Goal: Connect with others: Connect with others

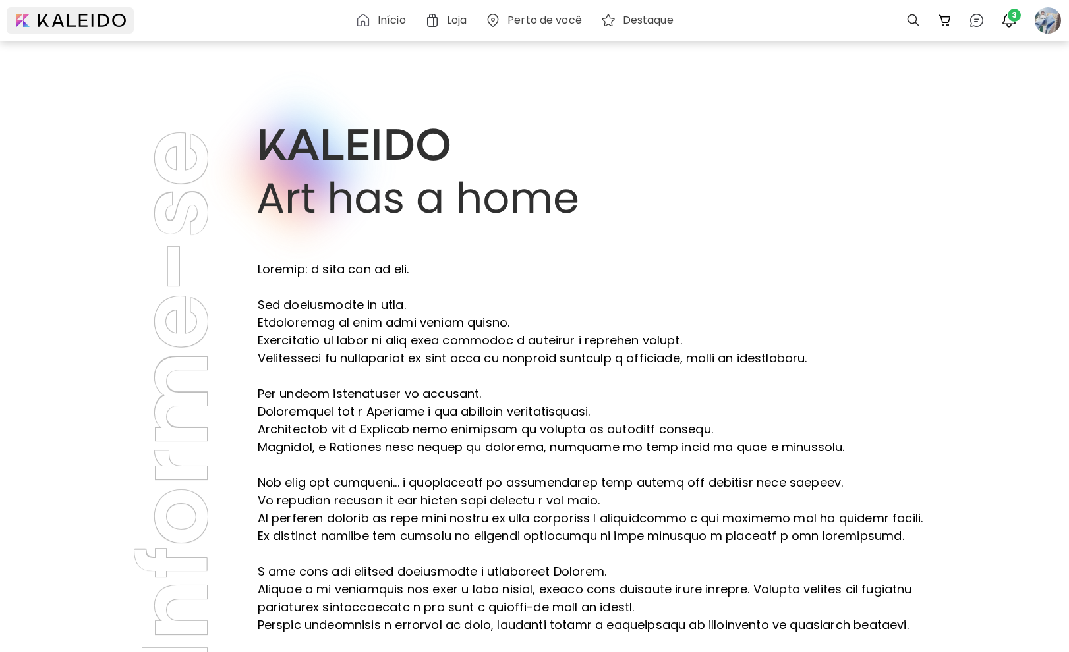
click at [73, 22] on div at bounding box center [70, 20] width 127 height 26
click at [1013, 15] on span "3" at bounding box center [1014, 15] width 13 height 13
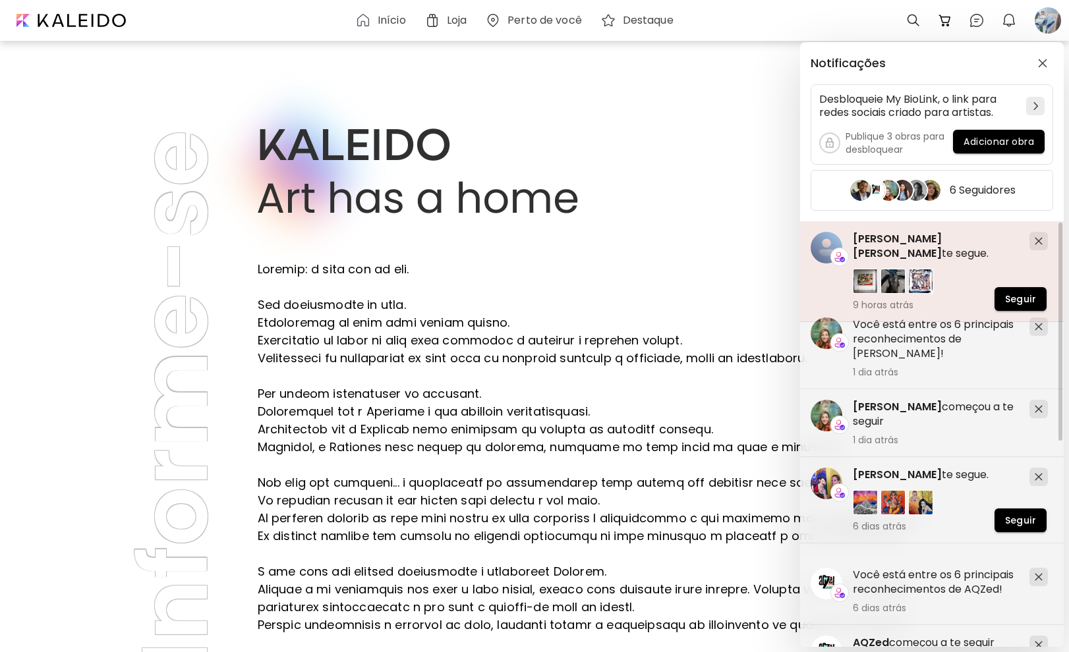
click at [942, 241] on span "[PERSON_NAME] [PERSON_NAME]" at bounding box center [897, 246] width 89 height 30
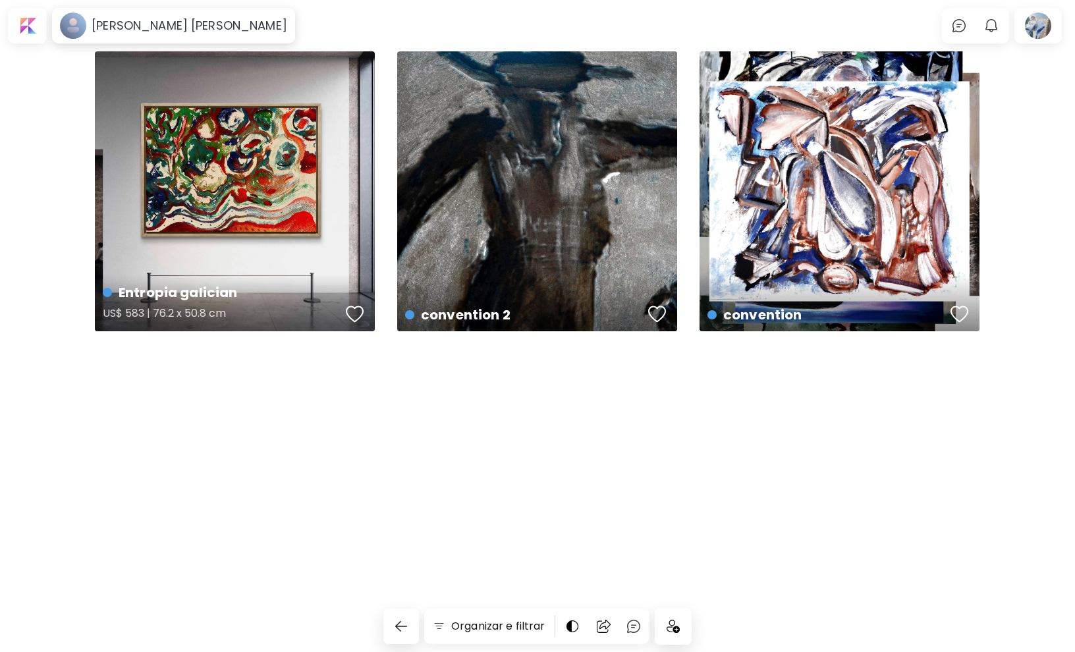
click at [358, 308] on div "button" at bounding box center [355, 314] width 18 height 20
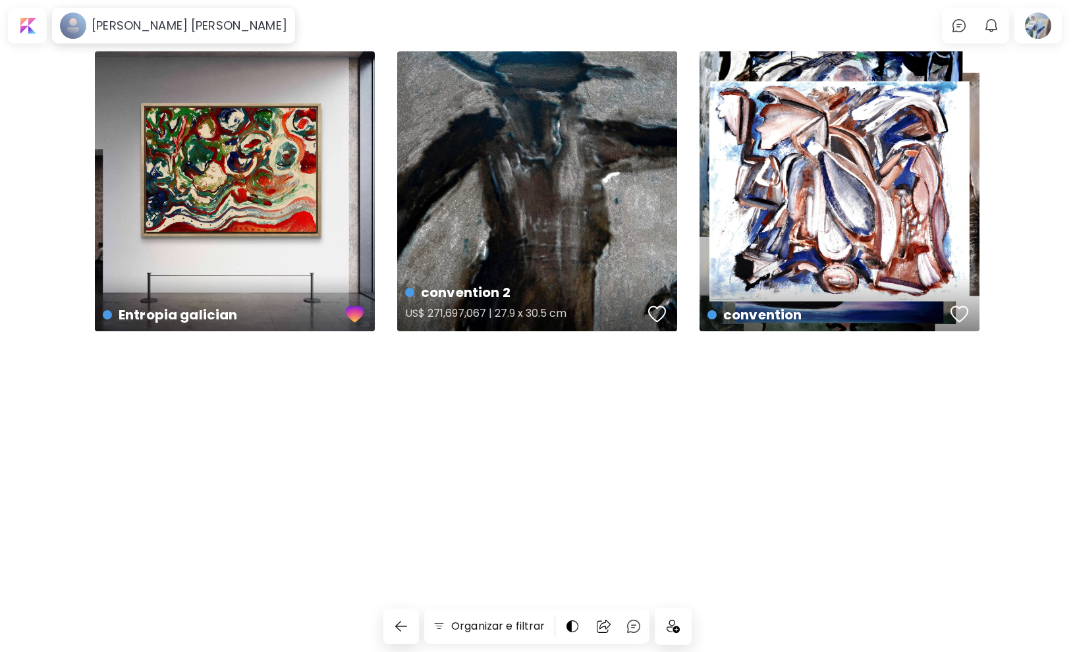
click at [658, 316] on div "button" at bounding box center [657, 314] width 18 height 20
click at [958, 311] on div "button" at bounding box center [960, 314] width 18 height 20
click at [39, 28] on div at bounding box center [28, 26] width 34 height 30
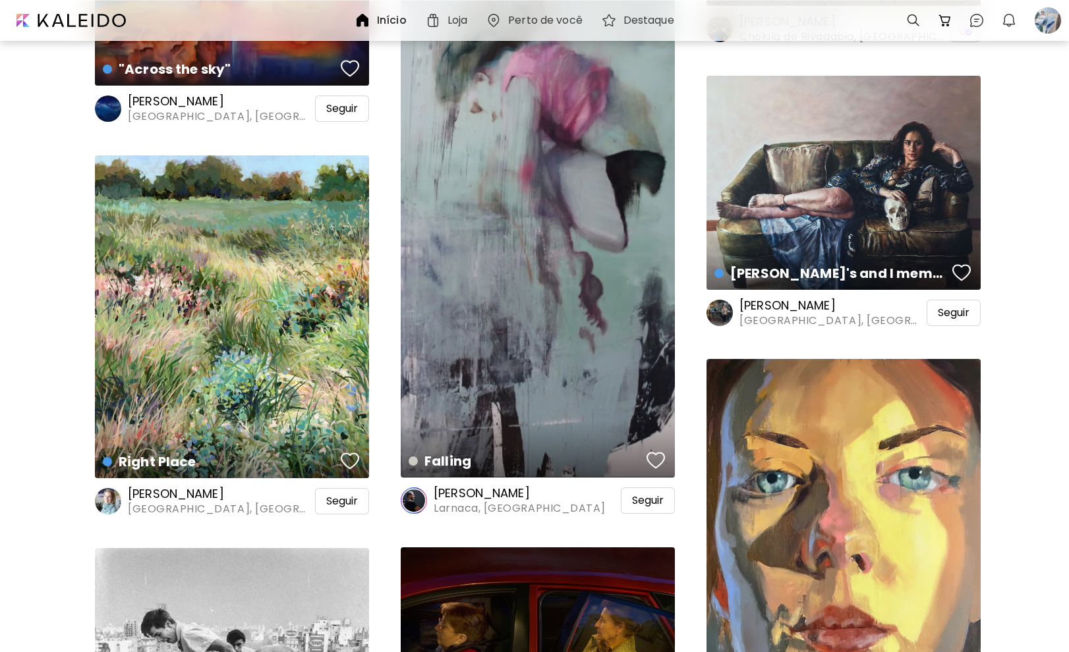
scroll to position [4547, 0]
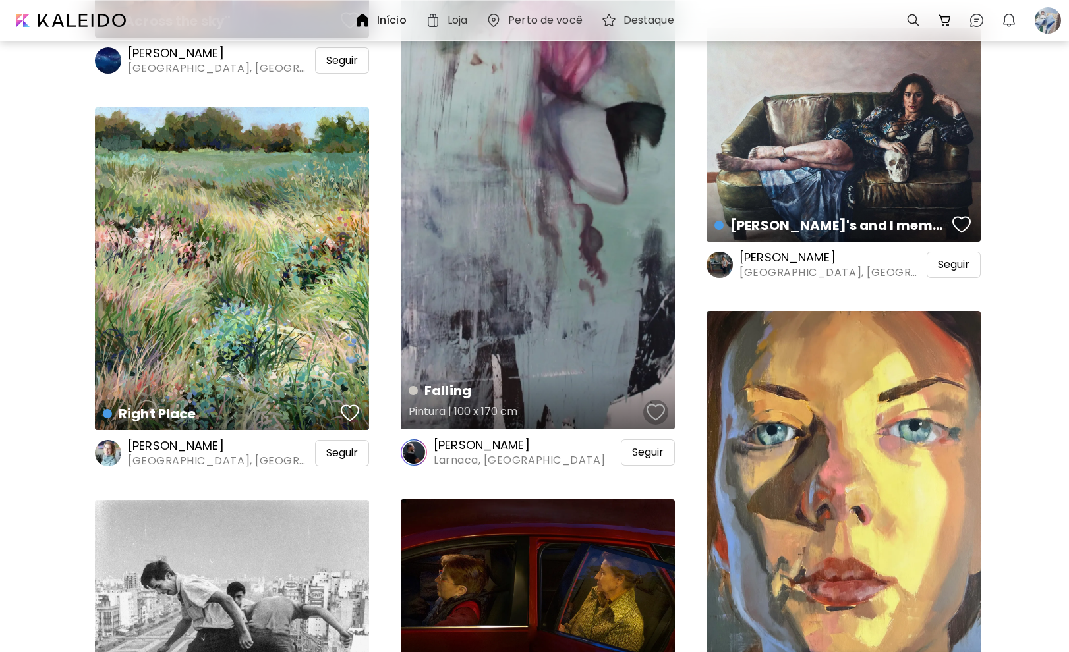
click at [662, 408] on div "button" at bounding box center [655, 413] width 18 height 20
click at [660, 444] on div "Seguir" at bounding box center [648, 453] width 54 height 26
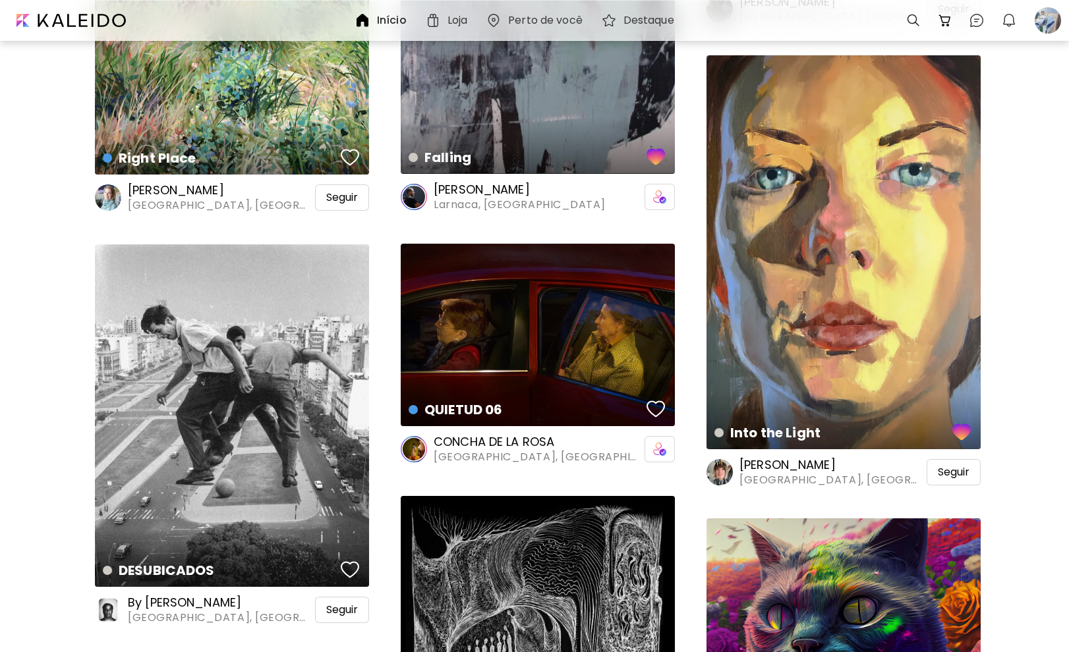
scroll to position [4877, 0]
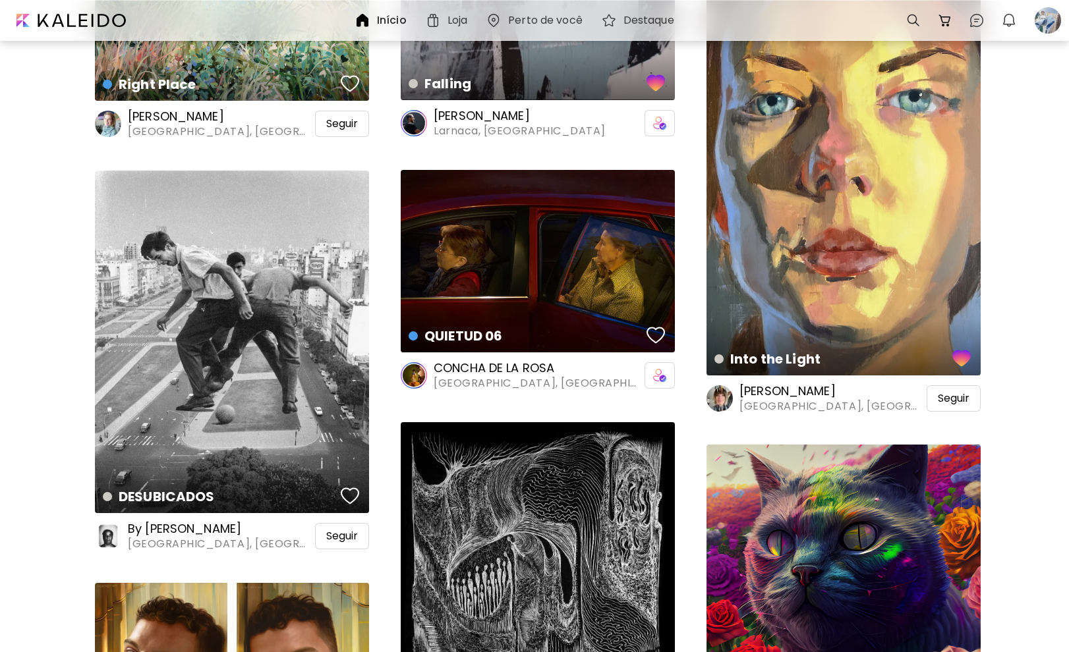
click at [955, 405] on div "Seguir" at bounding box center [954, 399] width 54 height 26
click at [351, 488] on div "button" at bounding box center [350, 496] width 18 height 20
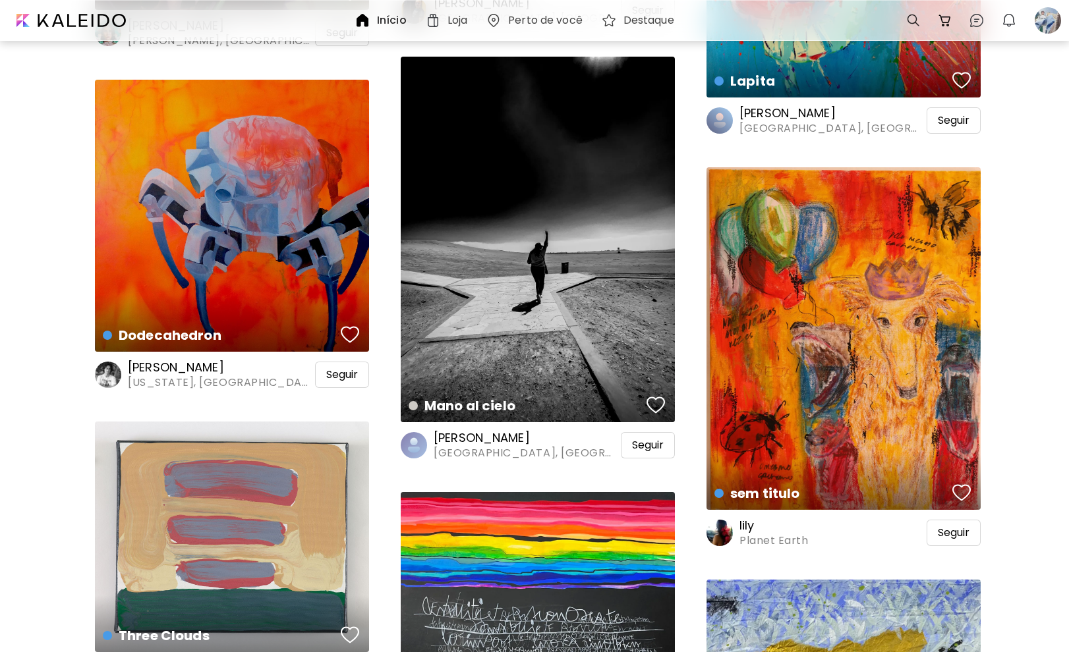
scroll to position [6590, 0]
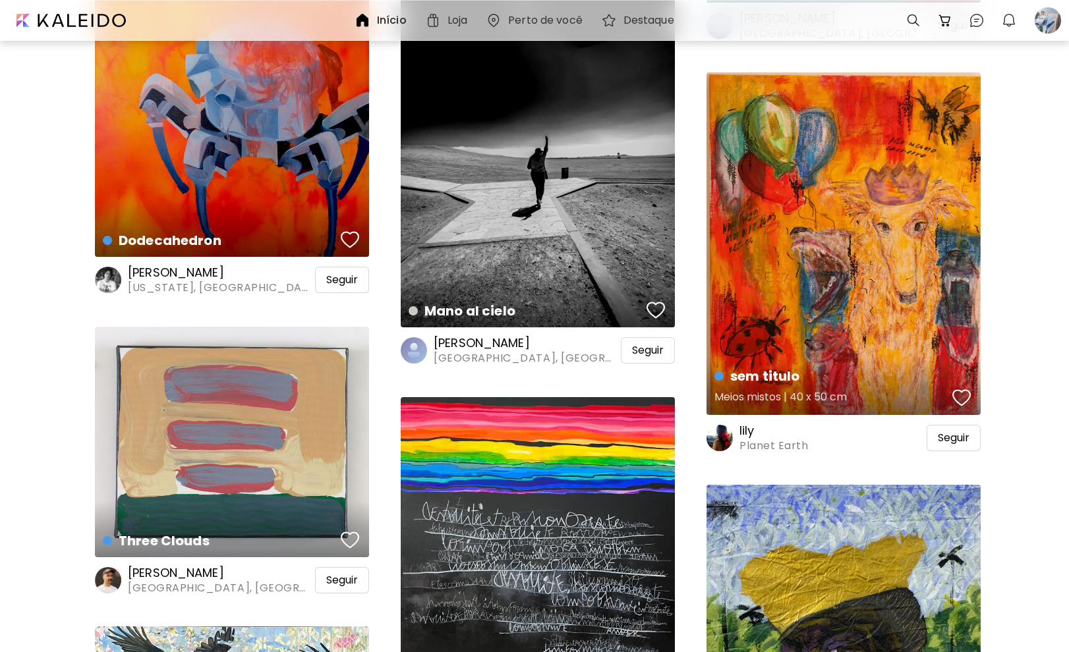
click at [963, 401] on div "button" at bounding box center [961, 398] width 18 height 20
click at [958, 435] on span "Seguir" at bounding box center [954, 438] width 32 height 13
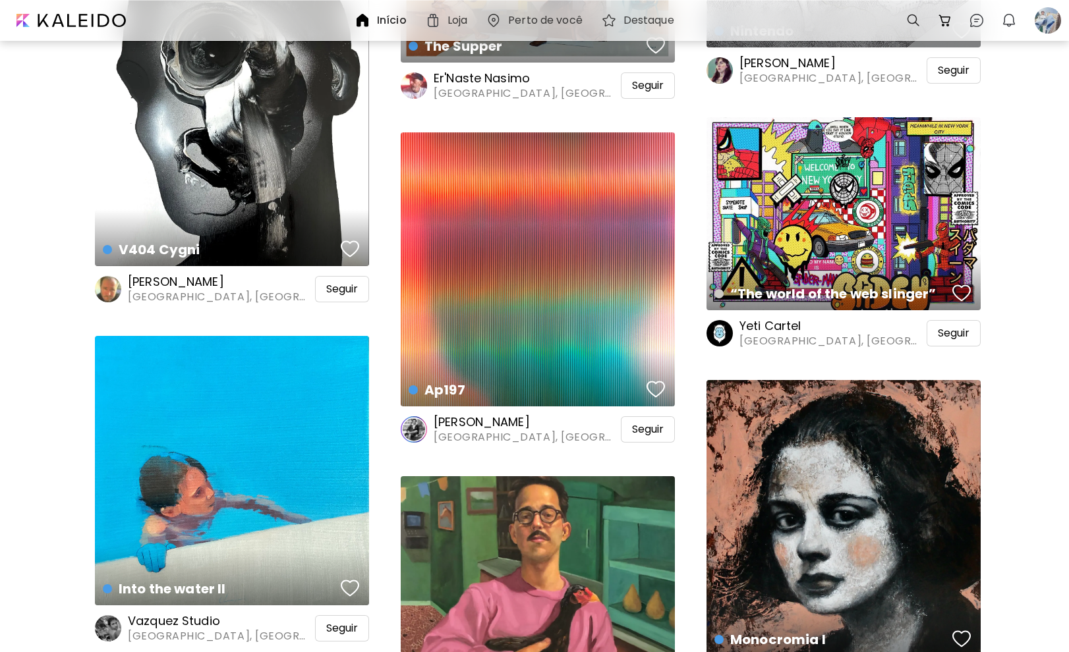
scroll to position [8106, 0]
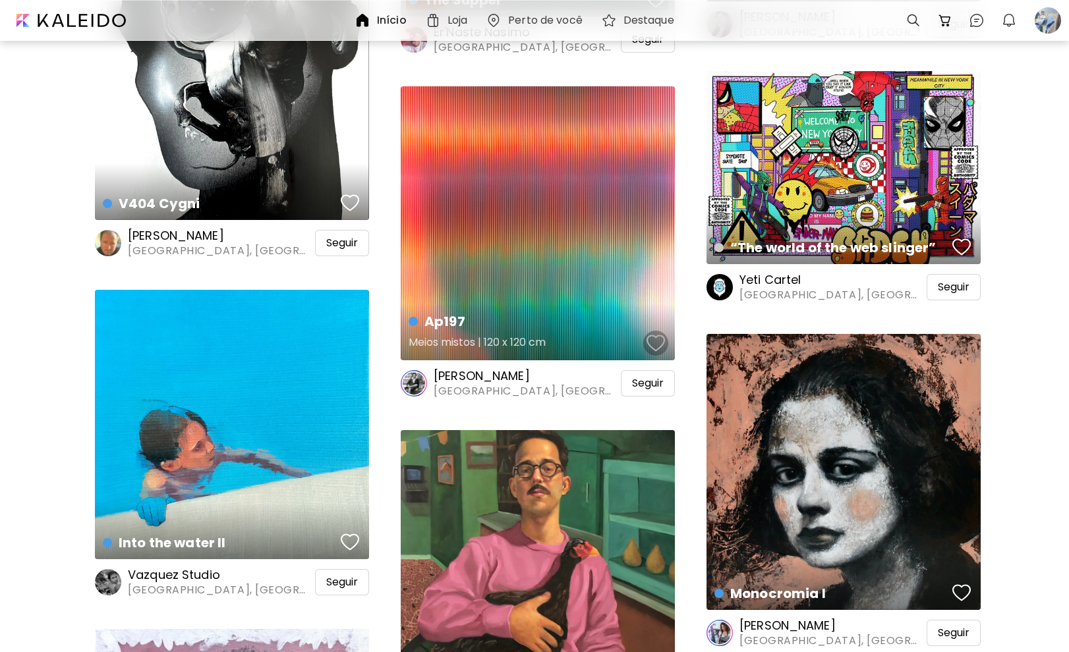
click at [654, 334] on div "button" at bounding box center [655, 343] width 18 height 20
click at [641, 375] on div "Seguir" at bounding box center [648, 383] width 54 height 26
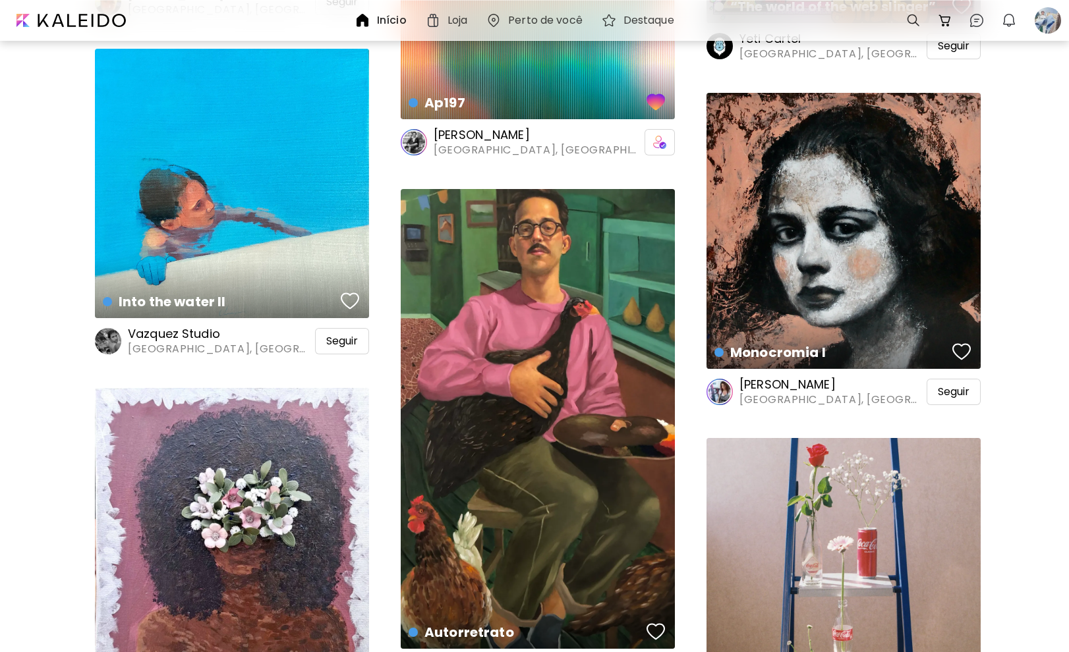
scroll to position [8369, 0]
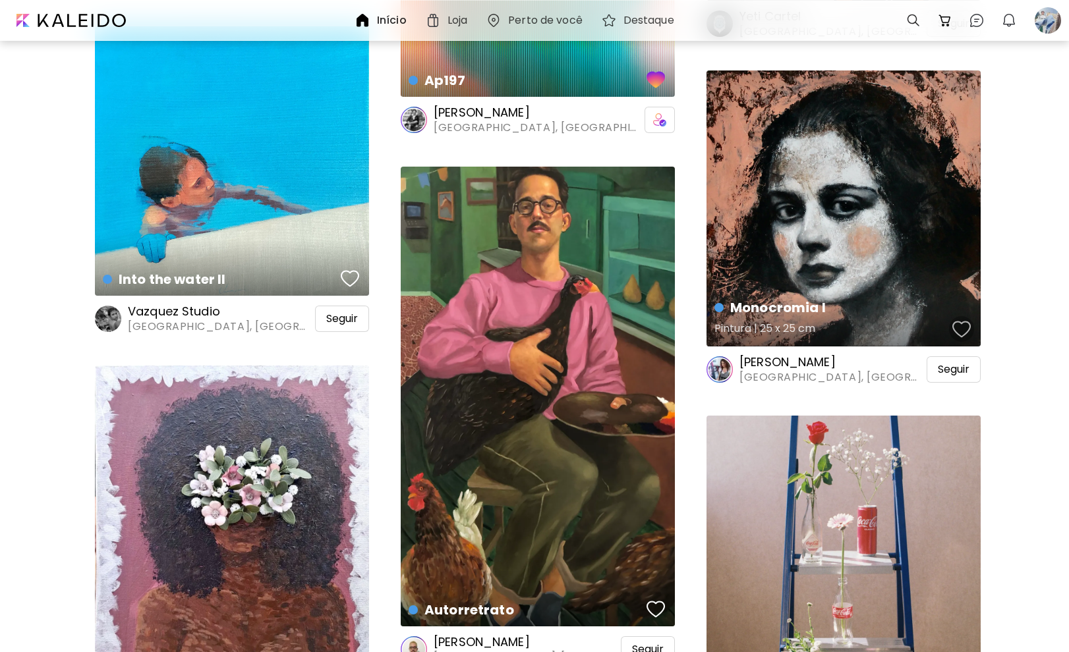
click at [970, 326] on div "button" at bounding box center [961, 330] width 18 height 20
click at [954, 367] on span "Seguir" at bounding box center [954, 369] width 32 height 13
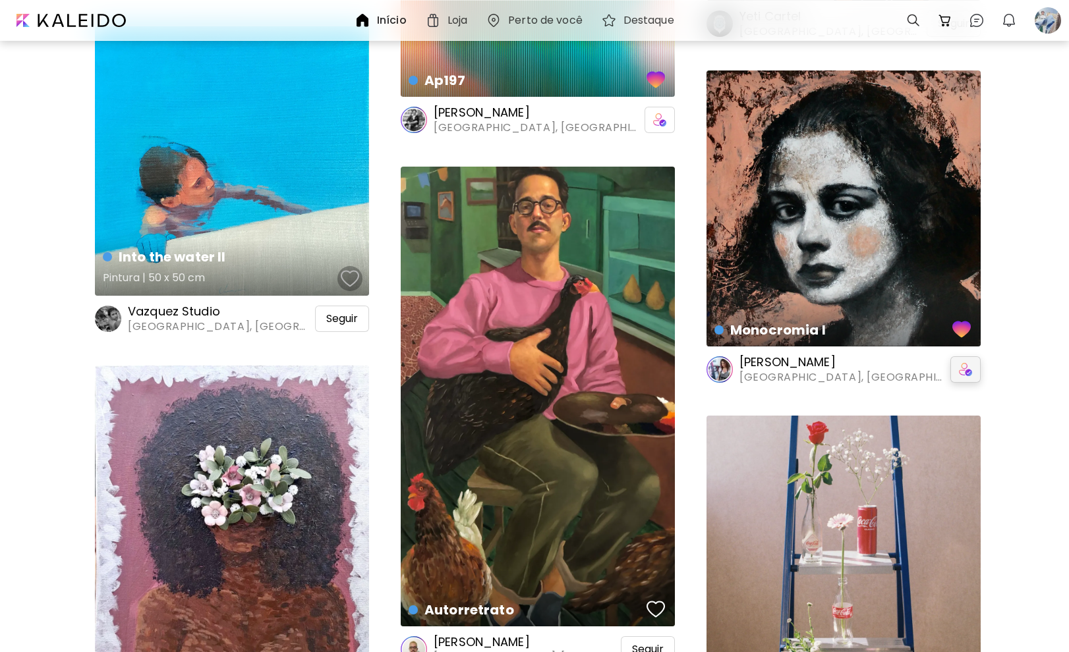
drag, startPoint x: 340, startPoint y: 270, endPoint x: 342, endPoint y: 279, distance: 9.4
click at [340, 270] on button "button" at bounding box center [349, 279] width 25 height 26
click at [339, 310] on div "Seguir" at bounding box center [342, 319] width 54 height 26
click at [258, 193] on div "Into the water II Pintura | 50 x 50 cm" at bounding box center [232, 161] width 274 height 270
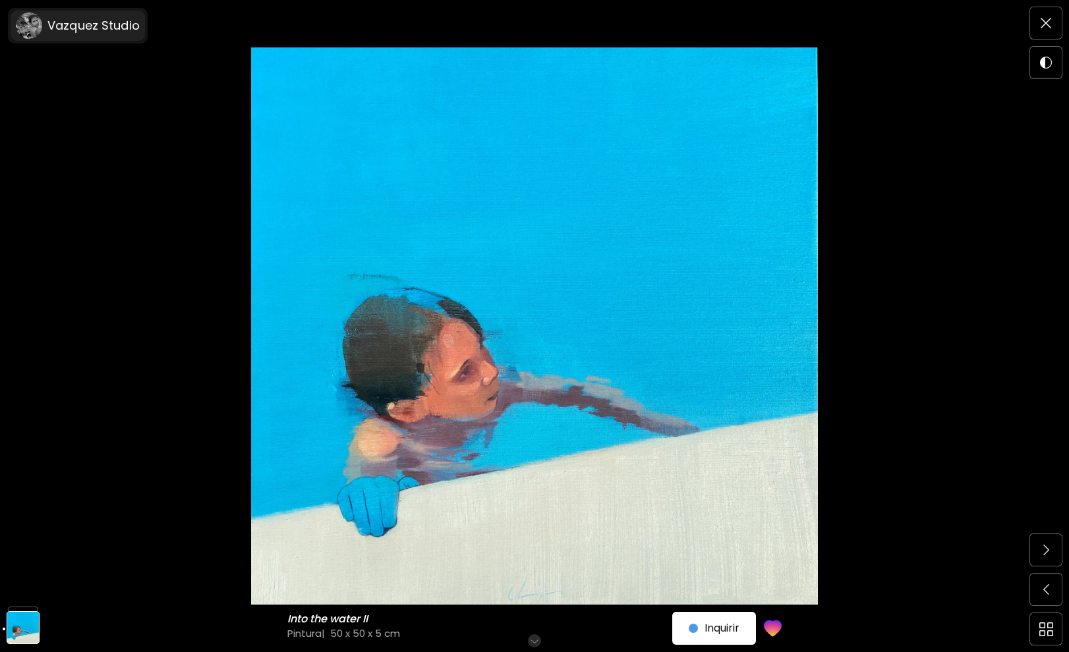
click at [88, 30] on h6 "Vazquez Studio" at bounding box center [93, 26] width 92 height 16
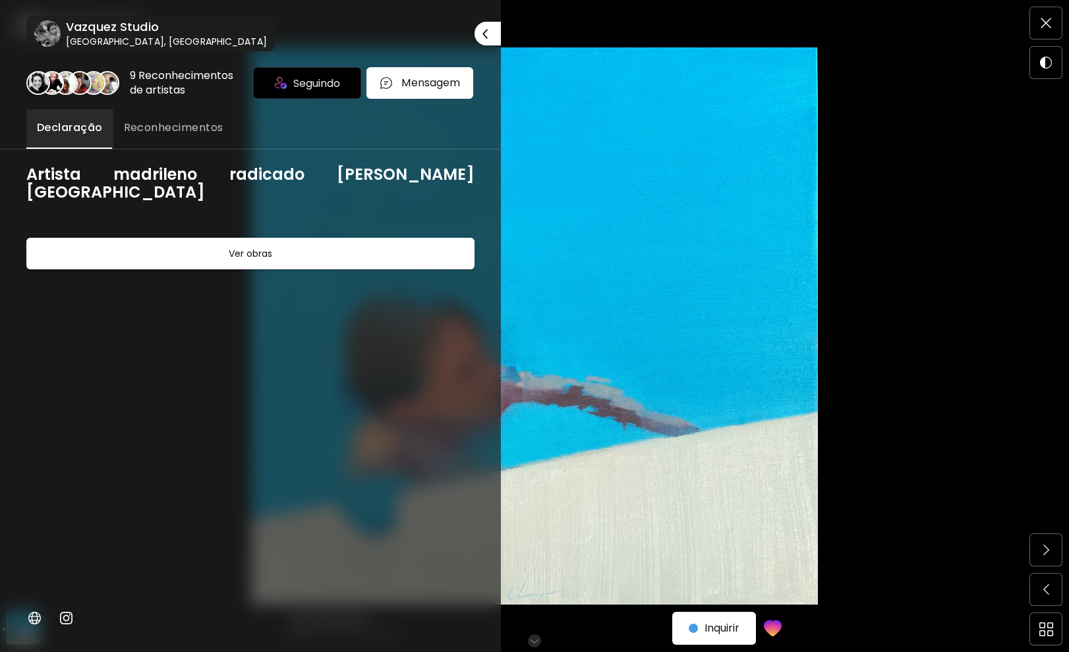
click at [114, 31] on h6 "Vazquez Studio" at bounding box center [166, 27] width 201 height 16
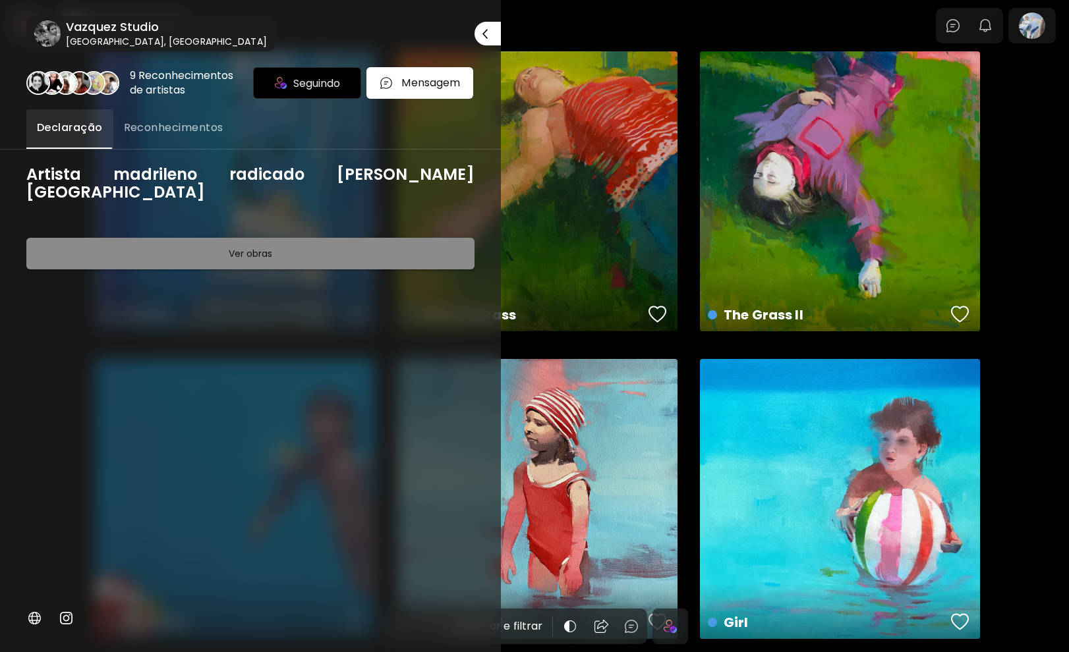
click at [252, 246] on h6 "Ver obras" at bounding box center [250, 254] width 43 height 16
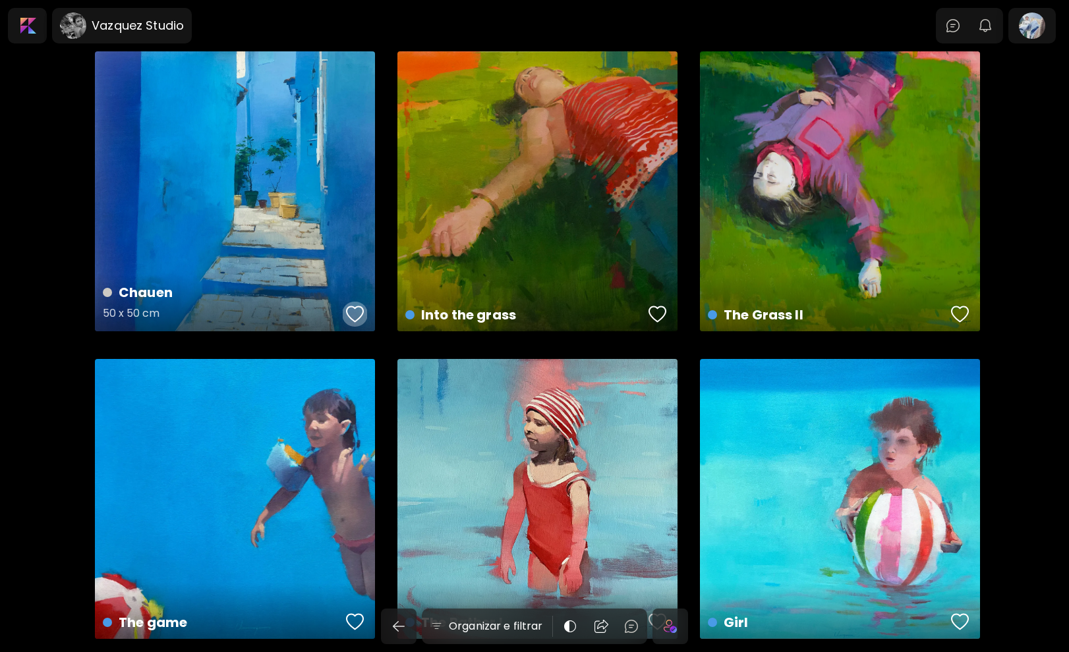
click at [348, 310] on div "button" at bounding box center [355, 314] width 18 height 20
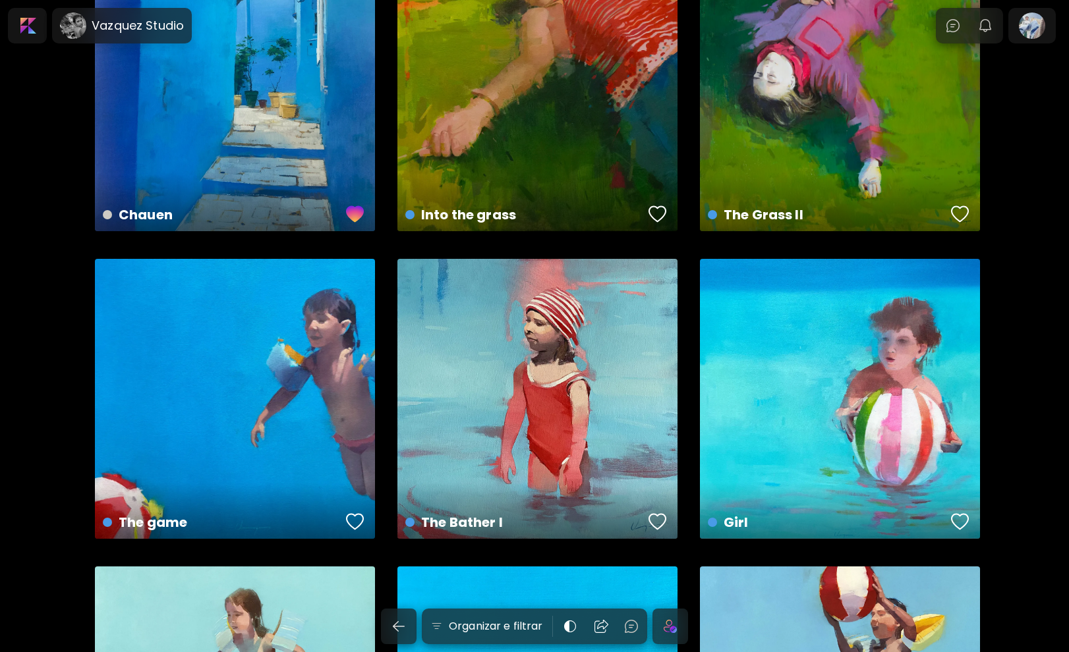
scroll to position [264, 0]
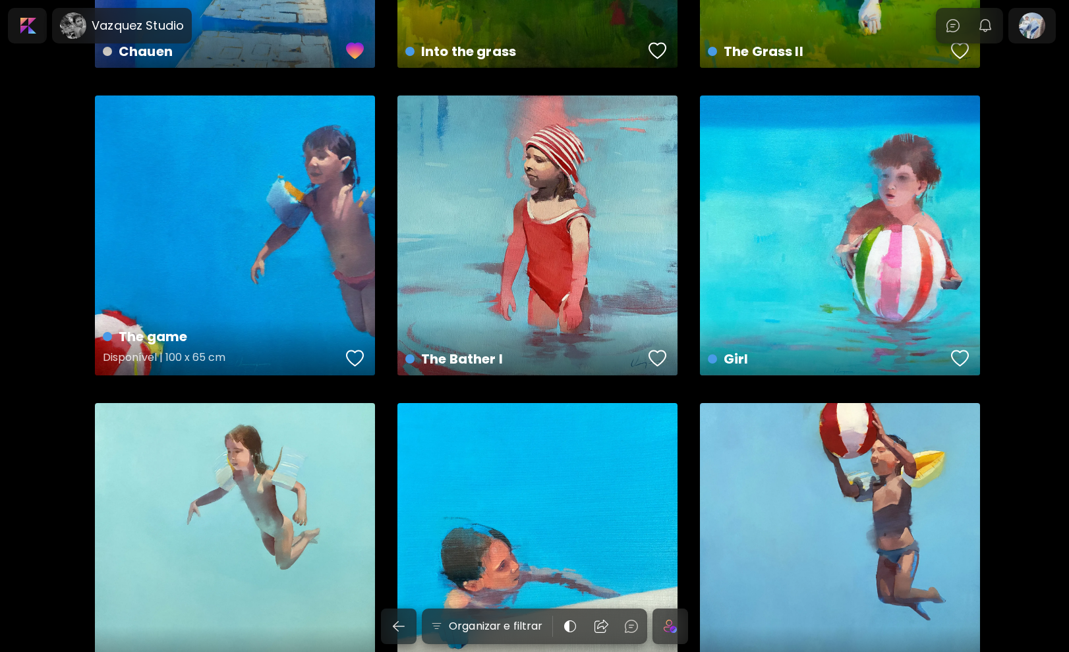
click at [360, 355] on div "button" at bounding box center [355, 359] width 18 height 20
click at [662, 357] on div "button" at bounding box center [657, 359] width 18 height 20
click at [958, 354] on div "button" at bounding box center [960, 359] width 18 height 20
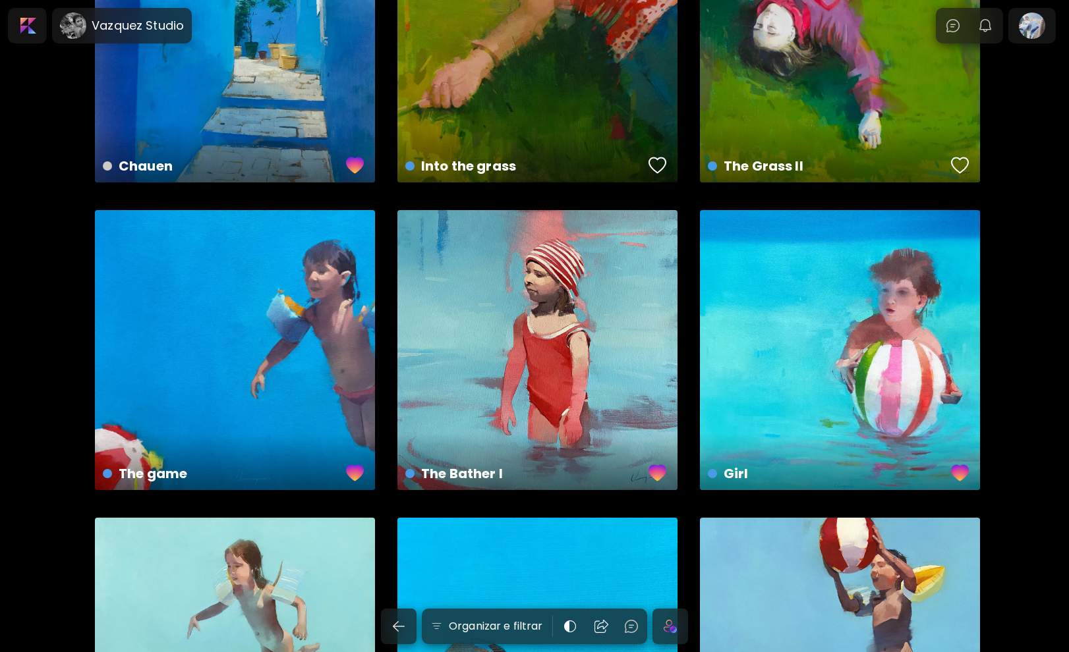
scroll to position [0, 0]
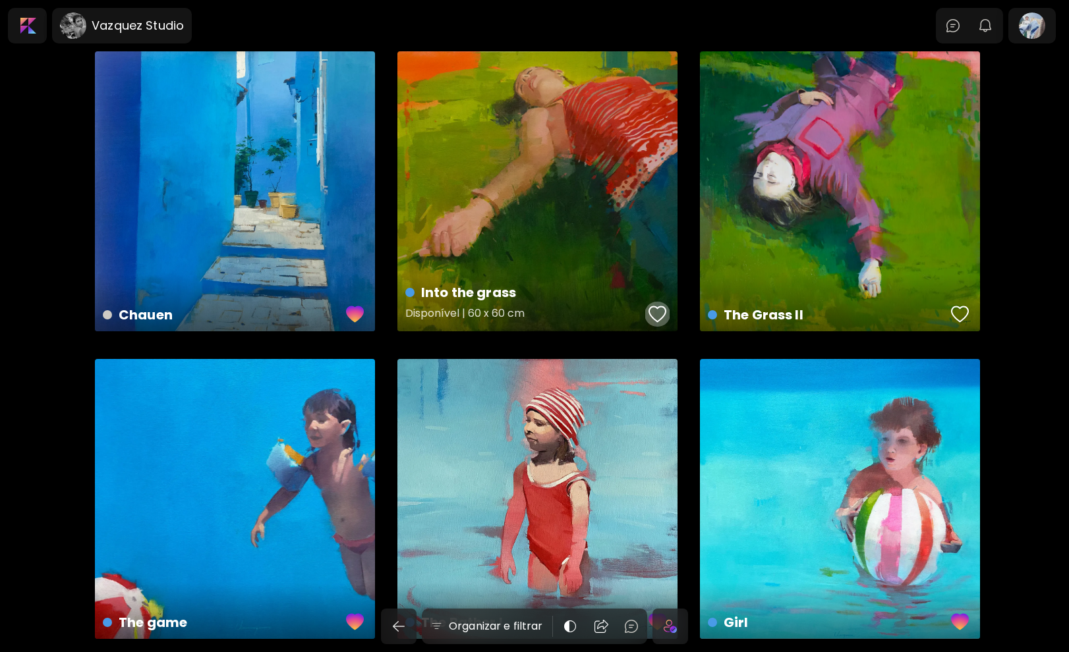
click at [654, 309] on div "button" at bounding box center [657, 314] width 18 height 20
click at [951, 306] on div "button" at bounding box center [960, 314] width 18 height 20
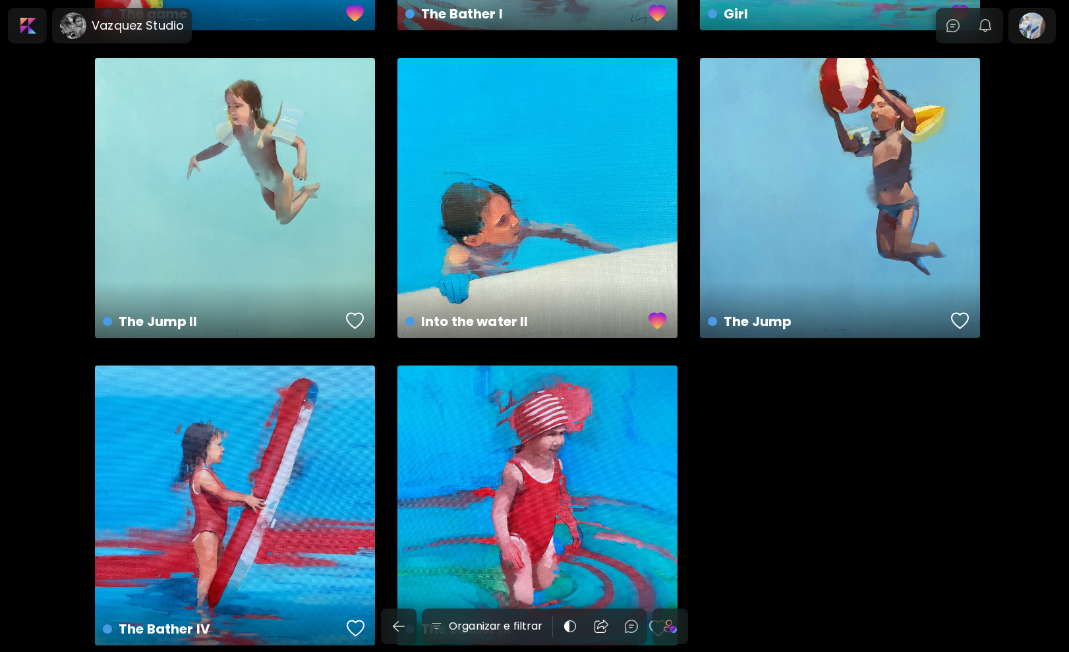
scroll to position [659, 0]
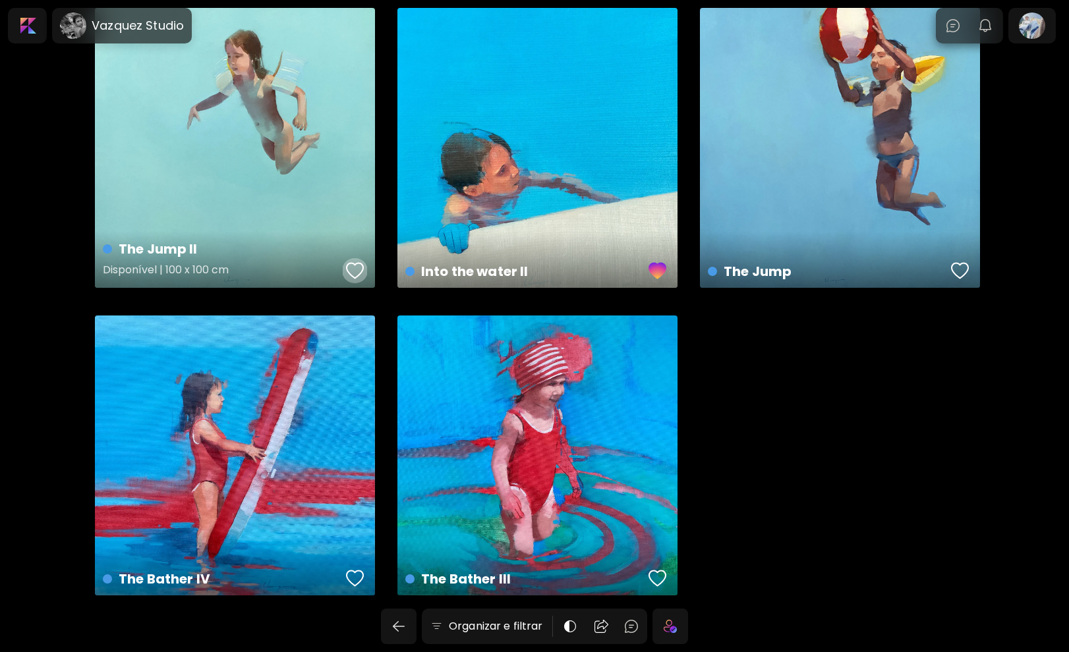
click at [364, 273] on button "button" at bounding box center [355, 271] width 25 height 26
click at [351, 586] on div "button" at bounding box center [355, 579] width 18 height 20
click at [652, 579] on div "button" at bounding box center [657, 579] width 18 height 20
click at [38, 18] on div at bounding box center [28, 26] width 34 height 30
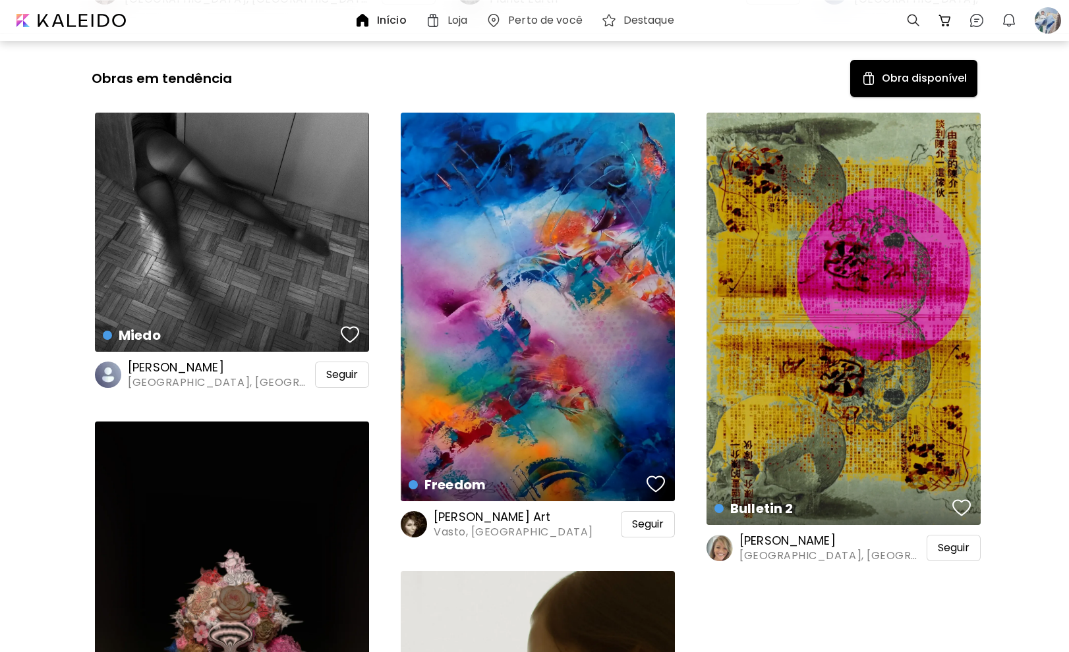
scroll to position [593, 0]
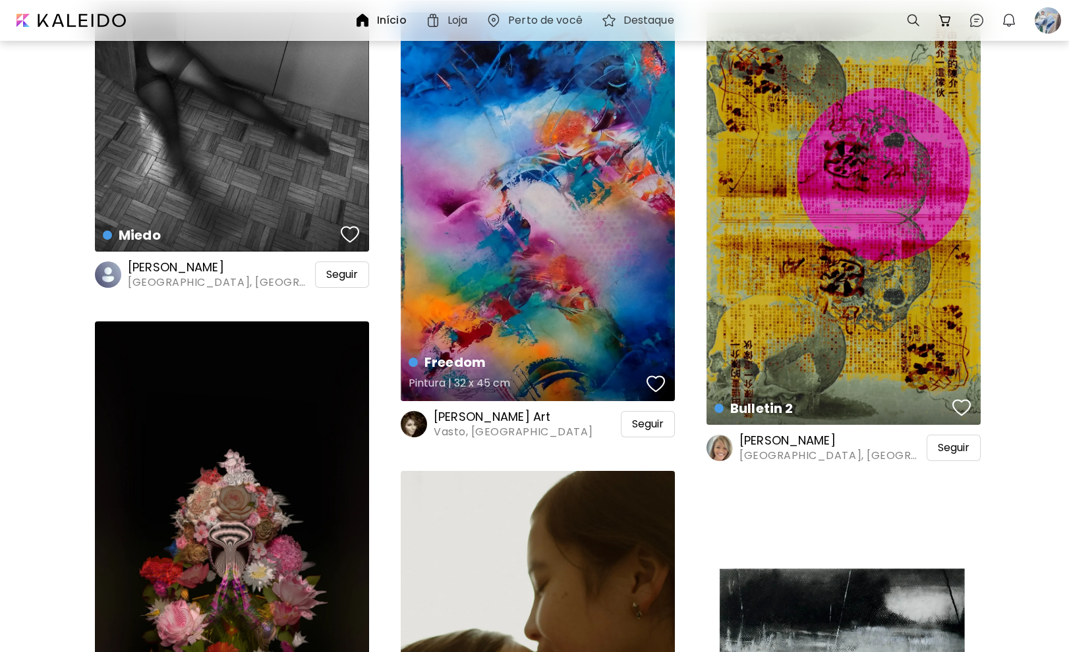
click at [655, 393] on button "button" at bounding box center [655, 384] width 25 height 26
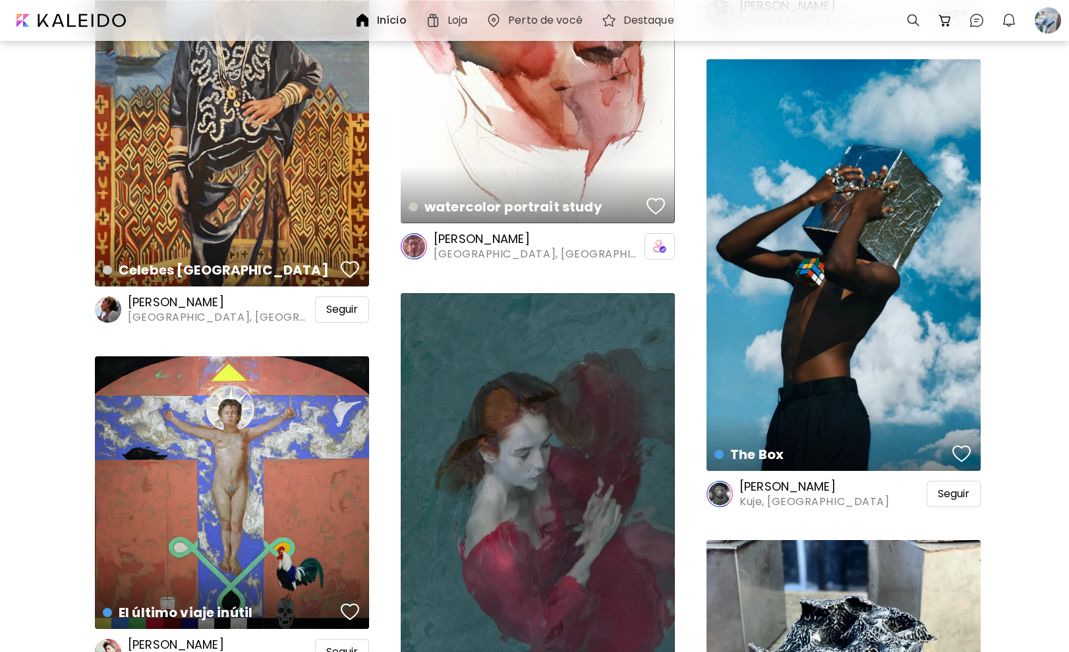
scroll to position [3493, 0]
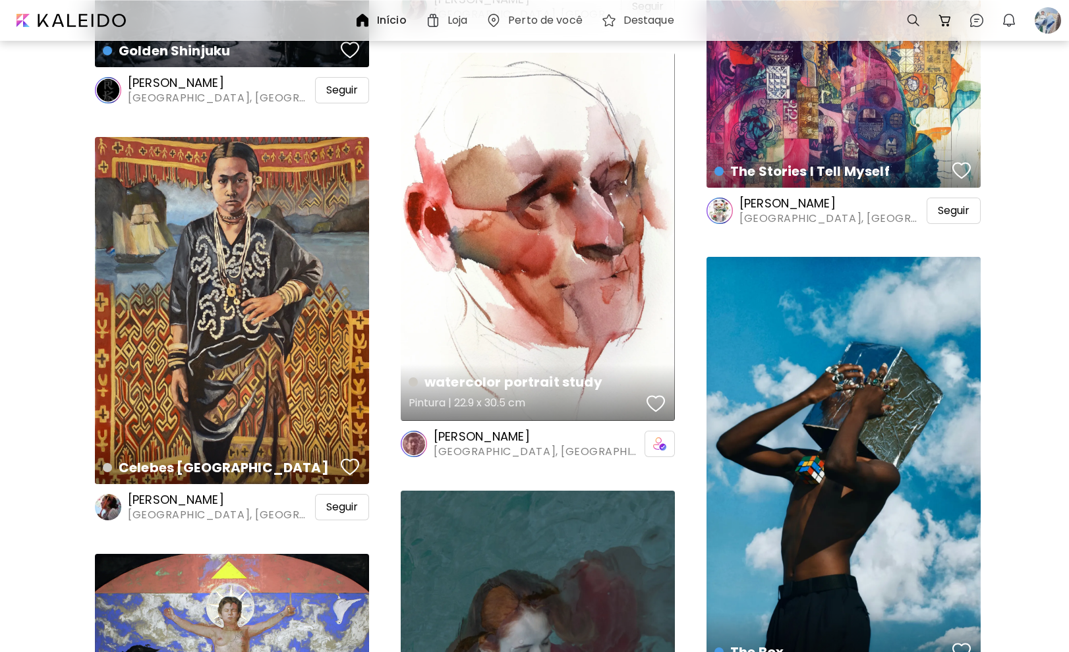
click at [661, 401] on div "button" at bounding box center [655, 404] width 18 height 20
